Goal: Information Seeking & Learning: Learn about a topic

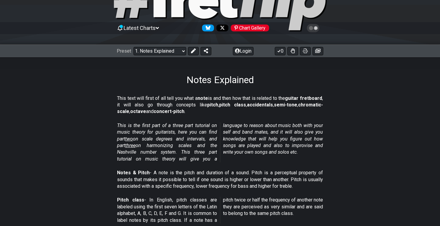
scroll to position [47, 0]
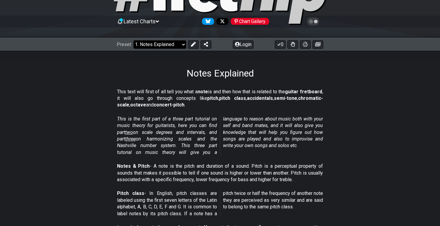
click at [174, 46] on select "Welcome to #fretflip! Initial Preset Custom Preset Minor Pentatonic Major Penta…" at bounding box center [159, 44] width 53 height 8
click at [133, 40] on select "Welcome to #fretflip! Initial Preset Custom Preset Minor Pentatonic Major Penta…" at bounding box center [159, 44] width 53 height 8
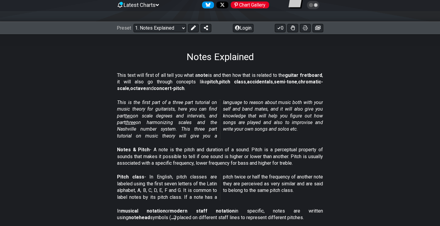
scroll to position [63, 0]
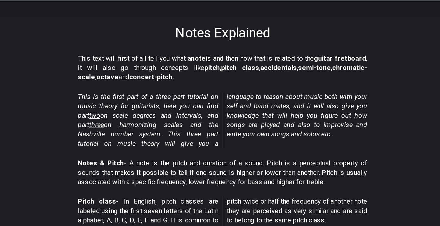
drag, startPoint x: 141, startPoint y: 118, endPoint x: 187, endPoint y: 118, distance: 45.8
click at [187, 118] on p "This is the first part of a three part tutorial on music theory for guitarists,…" at bounding box center [220, 119] width 206 height 40
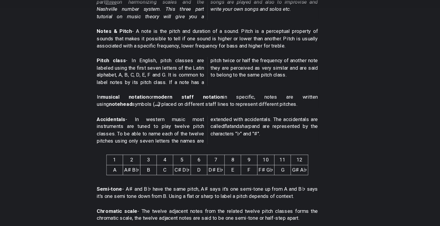
scroll to position [0, 0]
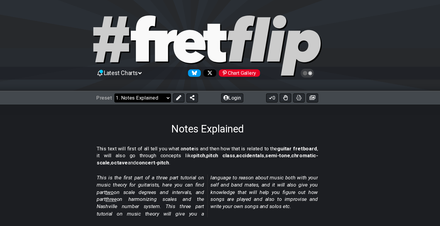
click at [169, 90] on select "Welcome to #fretflip! Initial Preset Custom Preset Minor Pentatonic Major Penta…" at bounding box center [159, 91] width 53 height 8
click at [133, 87] on select "Welcome to #fretflip! Initial Preset Custom Preset Minor Pentatonic Major Penta…" at bounding box center [159, 91] width 53 height 8
select select "/guitar-scales"
select select "C"
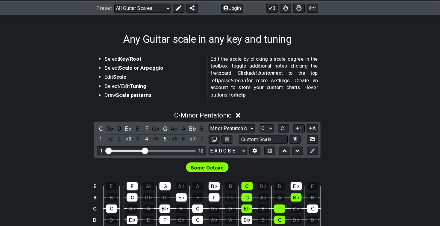
scroll to position [83, 0]
click at [250, 108] on icon at bounding box center [248, 108] width 4 height 4
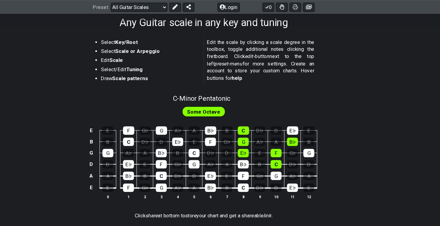
scroll to position [98, 0]
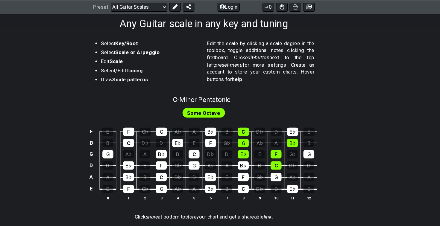
click at [230, 105] on span "Some Octave" at bounding box center [220, 105] width 31 height 9
click at [259, 131] on div "G" at bounding box center [257, 133] width 10 height 8
click at [259, 119] on div "C" at bounding box center [257, 123] width 10 height 8
click at [259, 132] on div "G" at bounding box center [257, 133] width 10 height 8
click at [259, 122] on div "C" at bounding box center [257, 123] width 10 height 8
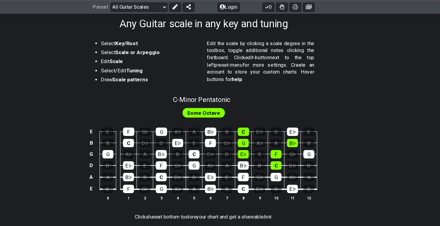
scroll to position [59, 0]
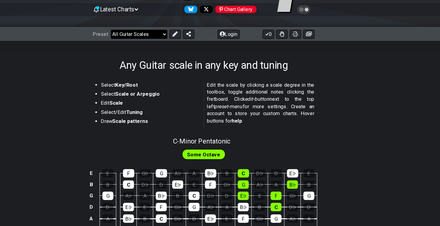
click at [166, 30] on select "Welcome to #fretflip! Initial Preset Custom Preset Minor Pentatonic Major Penta…" at bounding box center [159, 32] width 53 height 8
click at [133, 28] on select "Welcome to #fretflip! Initial Preset Custom Preset Minor Pentatonic Major Penta…" at bounding box center [159, 32] width 53 height 8
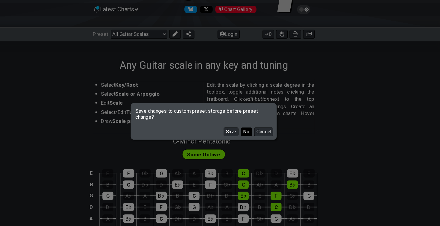
click at [257, 124] on button "No" at bounding box center [260, 123] width 10 height 8
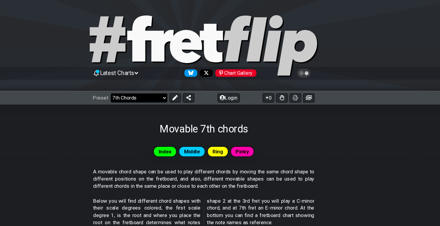
click at [178, 95] on select "Welcome to #fretflip! Initial Preset Custom Preset Minor Pentatonic Major Penta…" at bounding box center [159, 91] width 53 height 8
click at [133, 87] on select "Welcome to #fretflip! Initial Preset Custom Preset Minor Pentatonic Major Penta…" at bounding box center [159, 91] width 53 height 8
select select "/modal-chord-progressions"
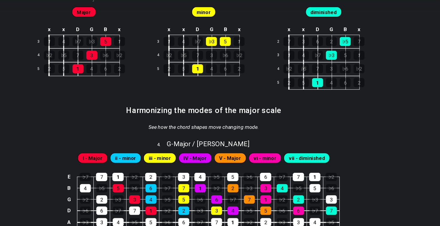
scroll to position [296, 0]
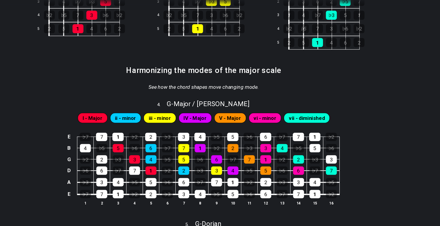
click at [150, 126] on span "ii - minor" at bounding box center [147, 125] width 20 height 9
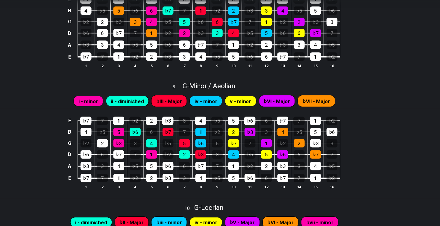
scroll to position [877, 0]
